Goal: Find specific page/section: Find specific page/section

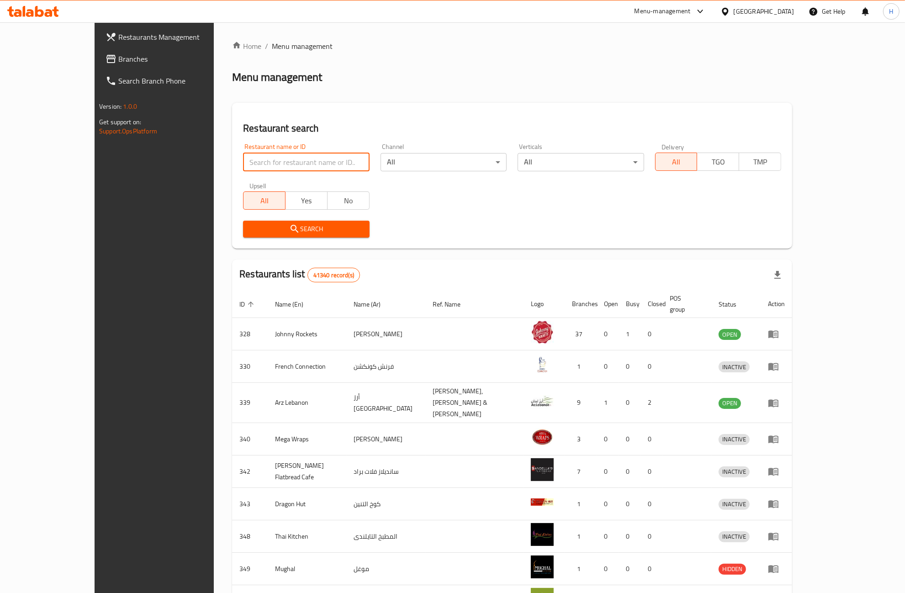
click at [243, 158] on input "search" at bounding box center [306, 162] width 126 height 18
paste input "28012"
type input "28012"
click button "Search" at bounding box center [306, 229] width 126 height 17
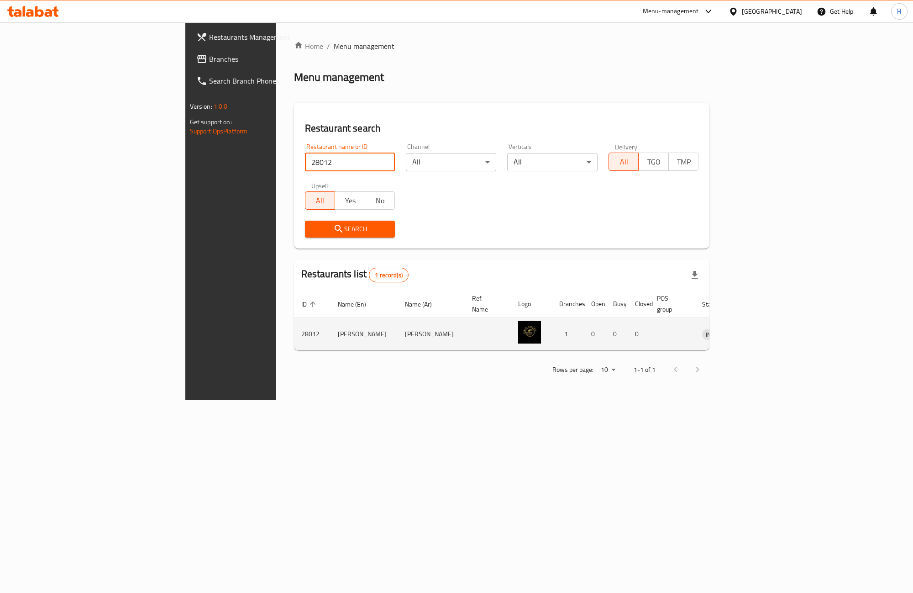
click at [769, 329] on link "enhanced table" at bounding box center [760, 333] width 17 height 11
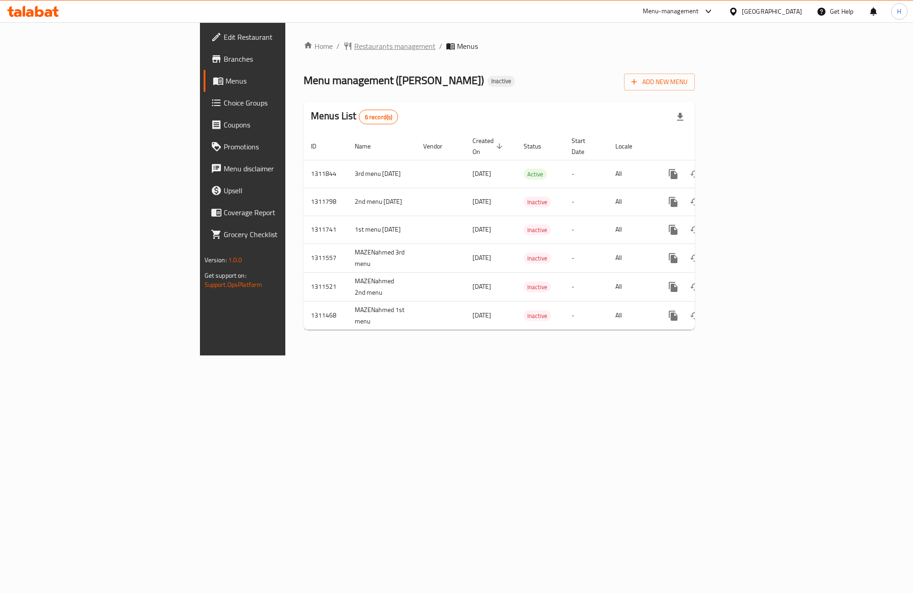
click at [354, 46] on span "Restaurants management" at bounding box center [394, 46] width 81 height 11
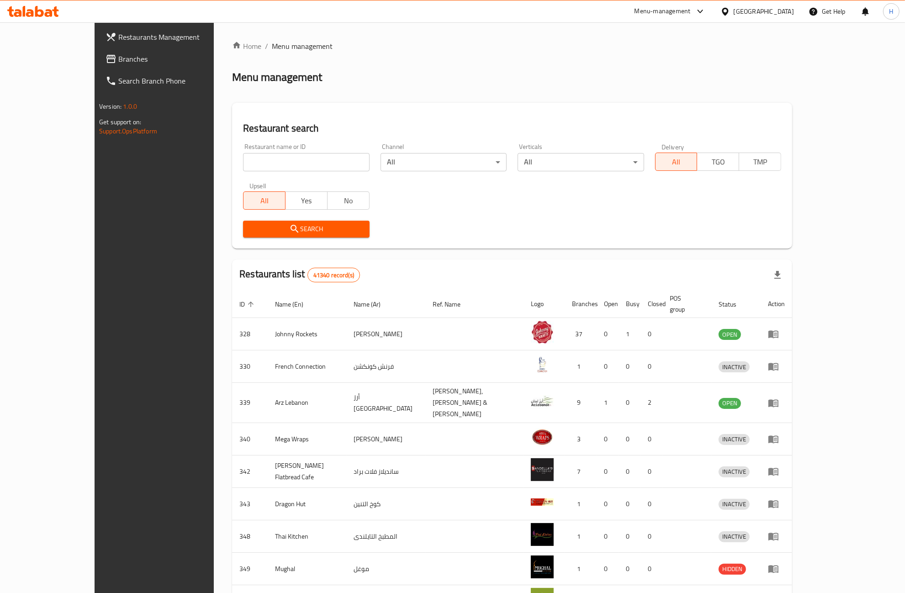
click at [237, 174] on div "Restaurant name or ID Restaurant name or ID" at bounding box center [305, 157] width 137 height 39
click at [243, 169] on input "search" at bounding box center [306, 162] width 126 height 18
paste input "17744"
type input "17744"
click button "Search" at bounding box center [306, 229] width 126 height 17
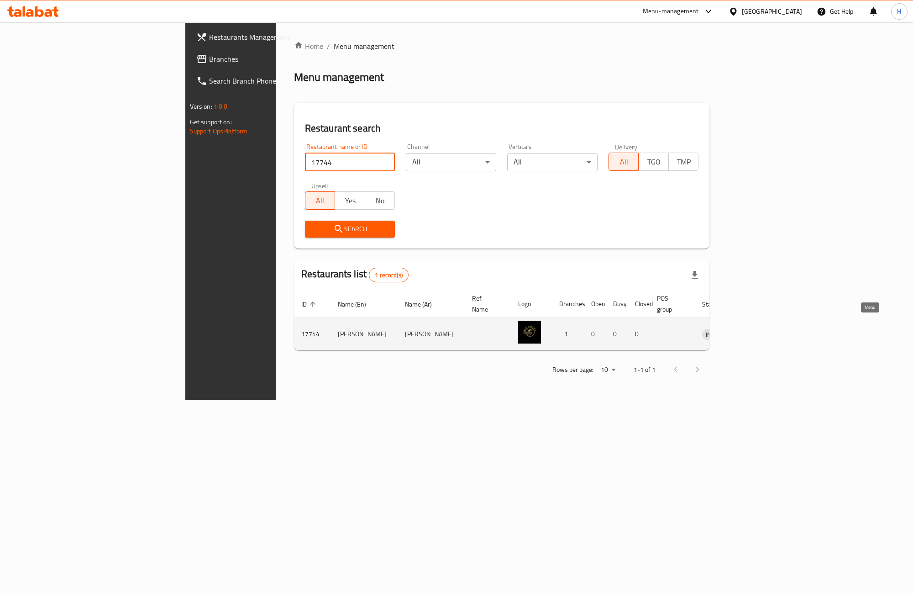
click at [763, 328] on icon "enhanced table" at bounding box center [757, 333] width 11 height 11
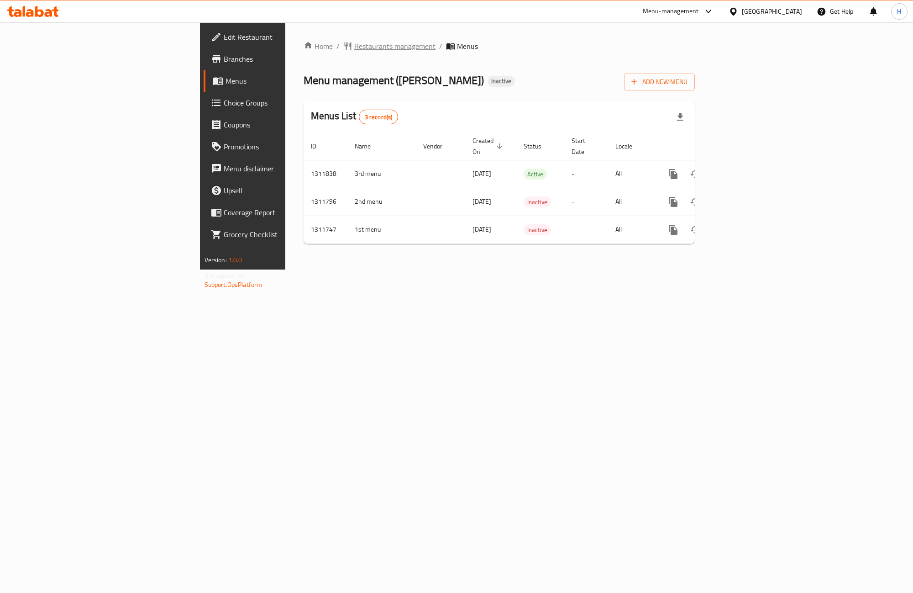
click at [354, 46] on span "Restaurants management" at bounding box center [394, 46] width 81 height 11
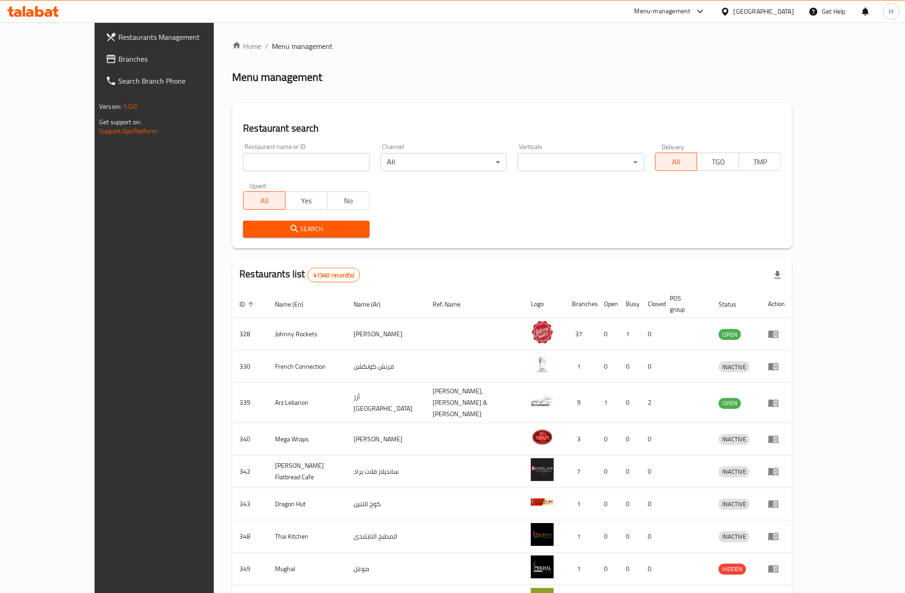
click at [243, 159] on input "search" at bounding box center [306, 162] width 126 height 18
paste input "28523"
type input "28523"
click button "Search" at bounding box center [306, 229] width 126 height 17
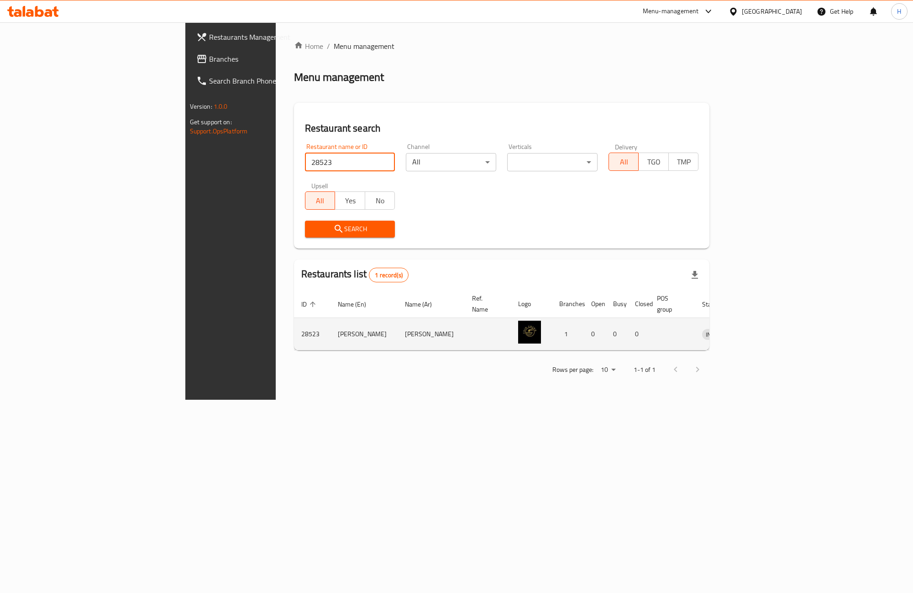
click at [762, 331] on icon "enhanced table" at bounding box center [757, 335] width 10 height 8
